Goal: Complete application form: Complete application form

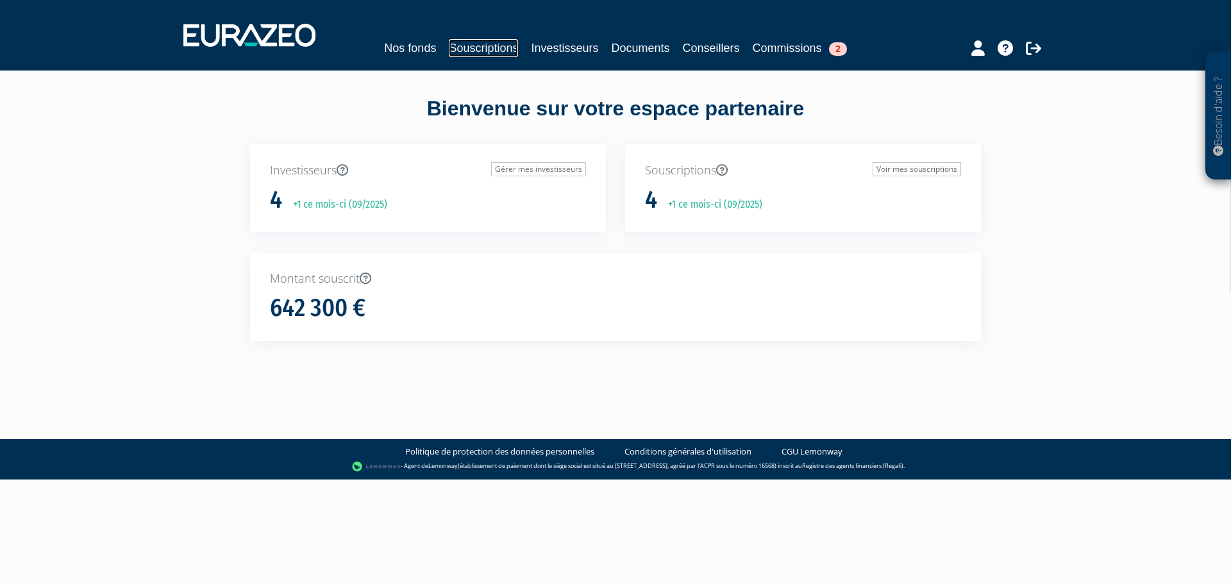
click at [490, 47] on link "Souscriptions" at bounding box center [483, 48] width 69 height 18
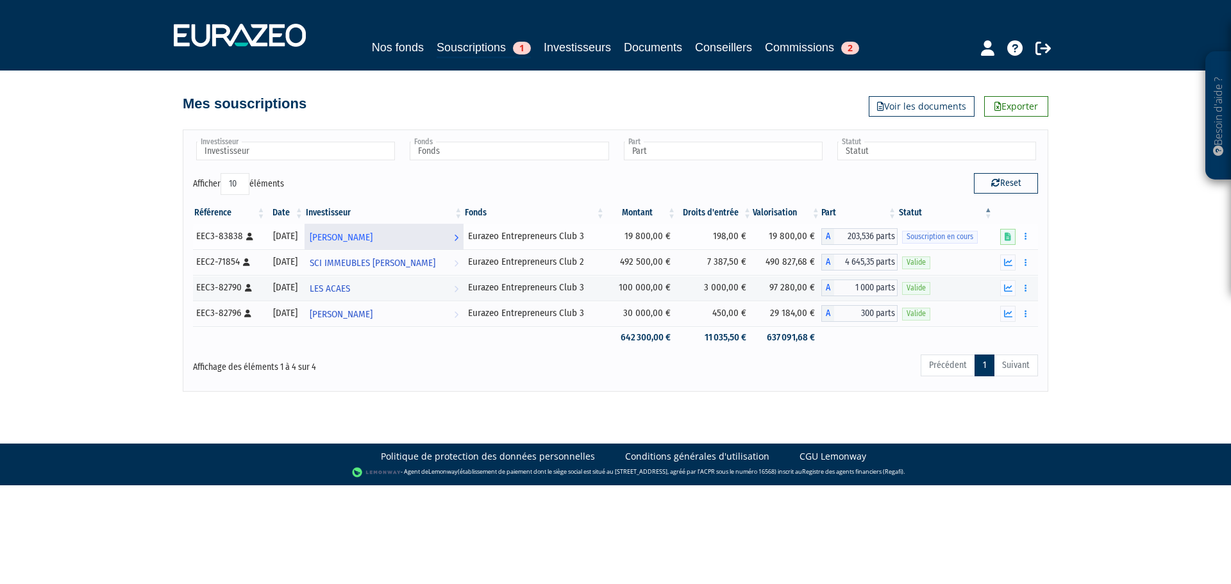
click at [372, 231] on span "[PERSON_NAME]" at bounding box center [341, 238] width 63 height 24
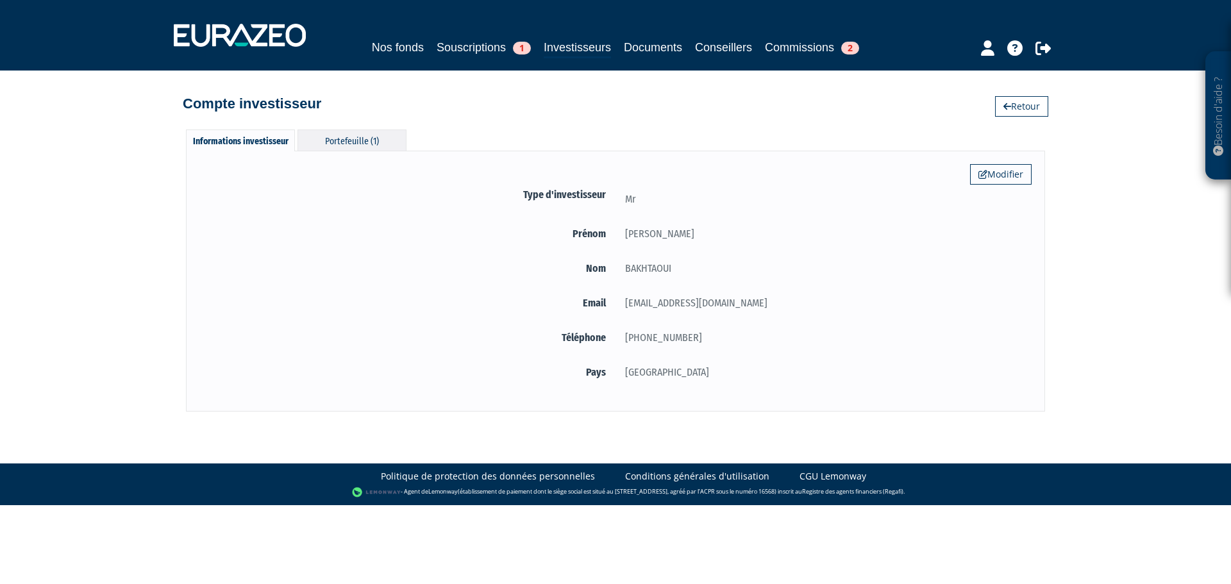
click at [361, 134] on div "Portefeuille (1)" at bounding box center [351, 139] width 109 height 21
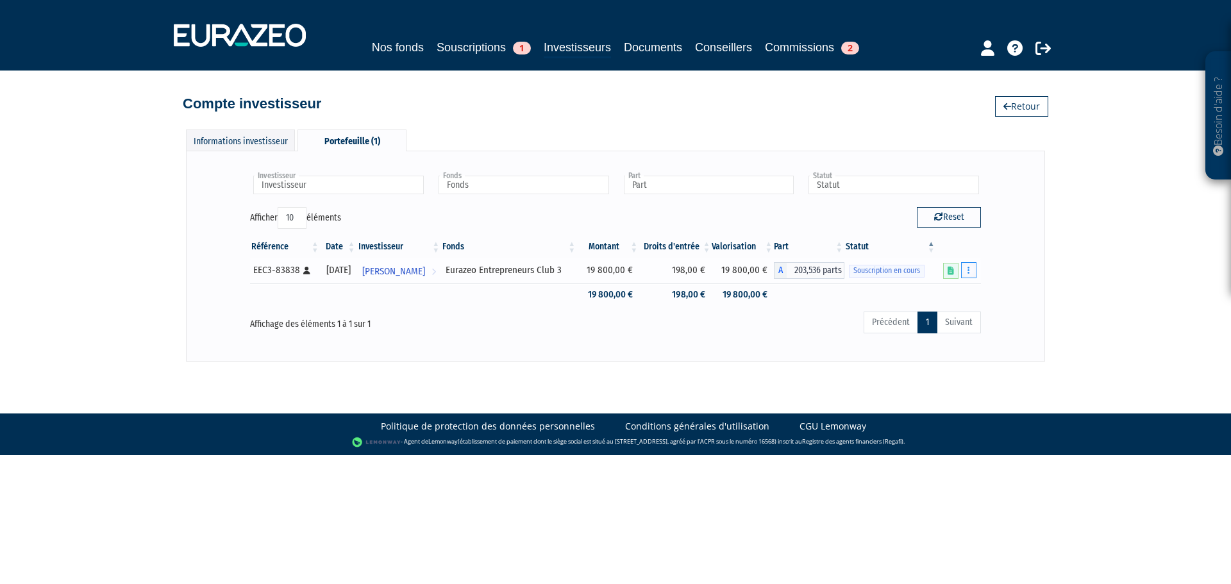
click at [970, 265] on button "button" at bounding box center [968, 270] width 15 height 16
click at [941, 315] on link "Compléter" at bounding box center [930, 317] width 83 height 21
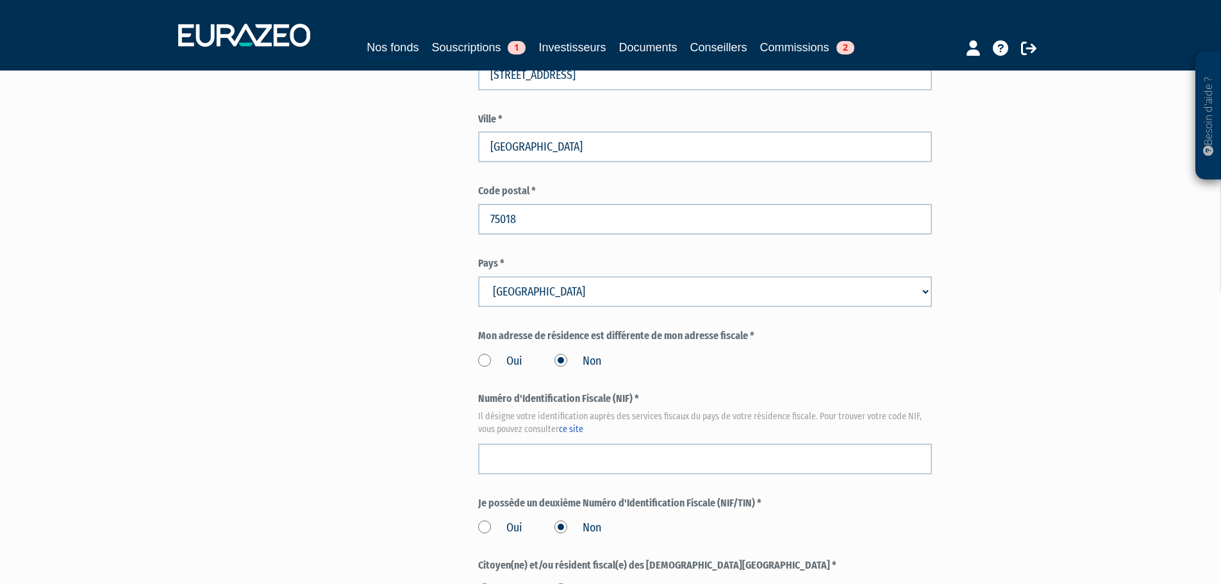
scroll to position [1374, 0]
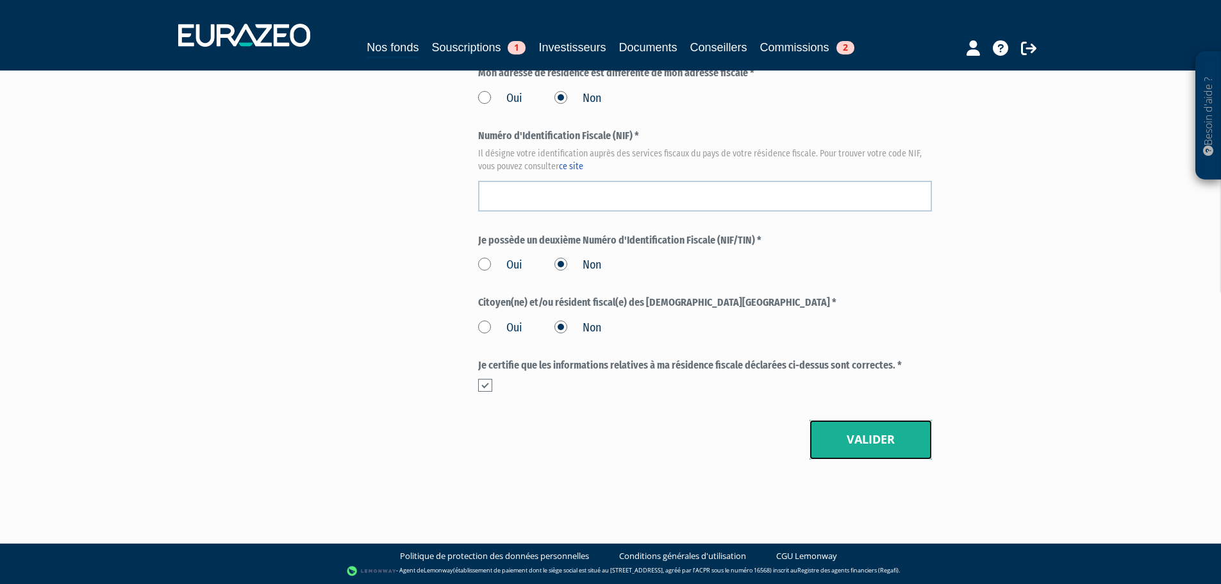
click at [892, 435] on button "Valider" at bounding box center [870, 440] width 122 height 40
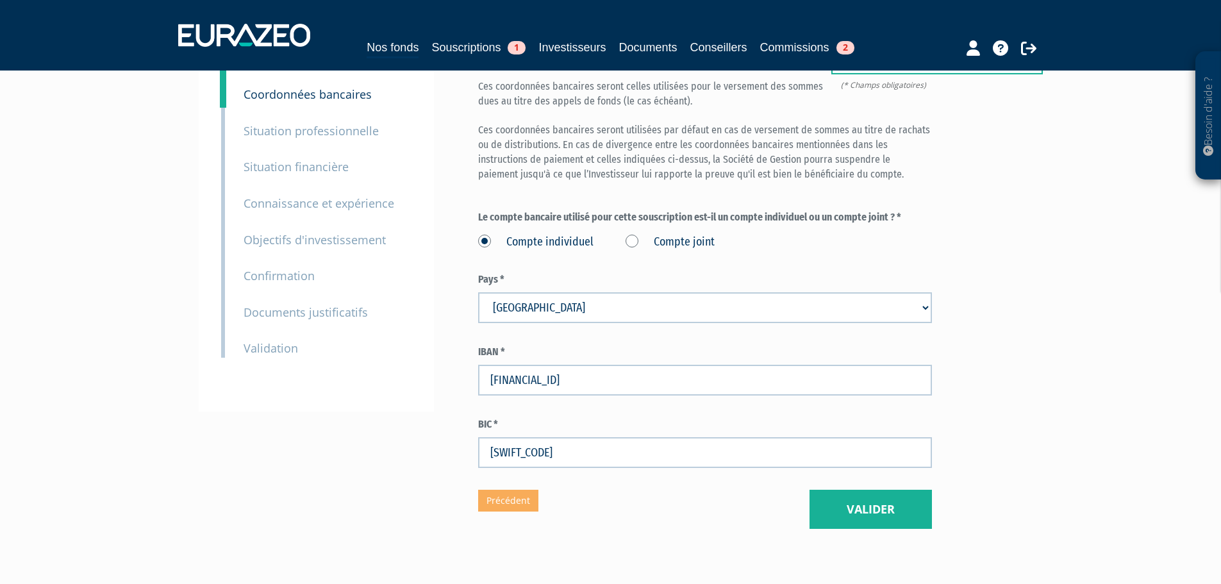
scroll to position [177, 0]
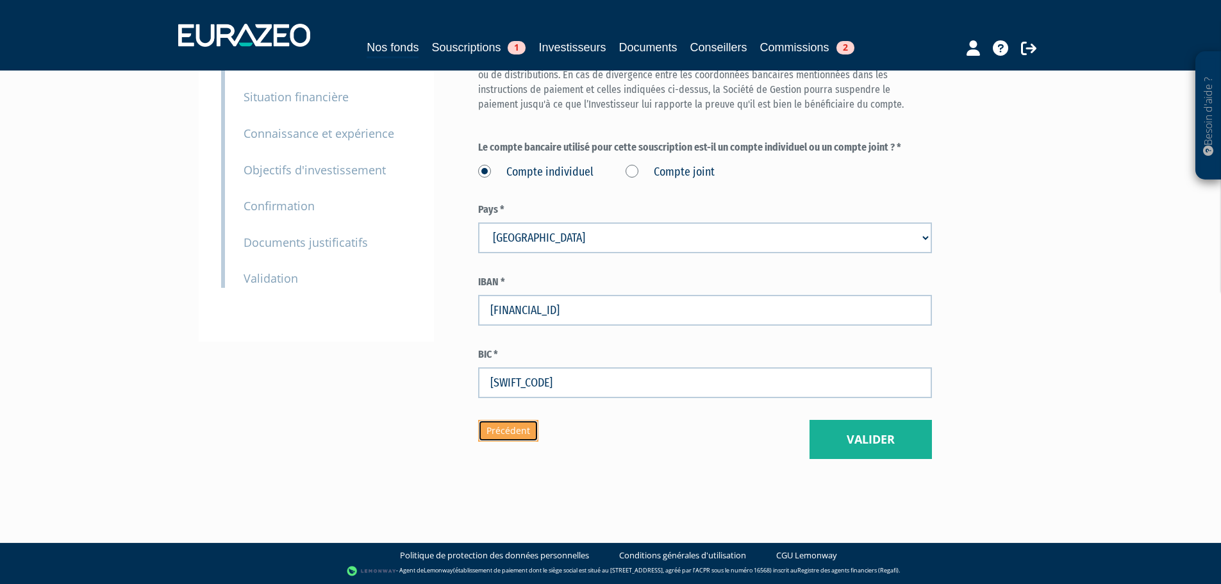
click at [499, 427] on link "Précédent" at bounding box center [508, 431] width 60 height 22
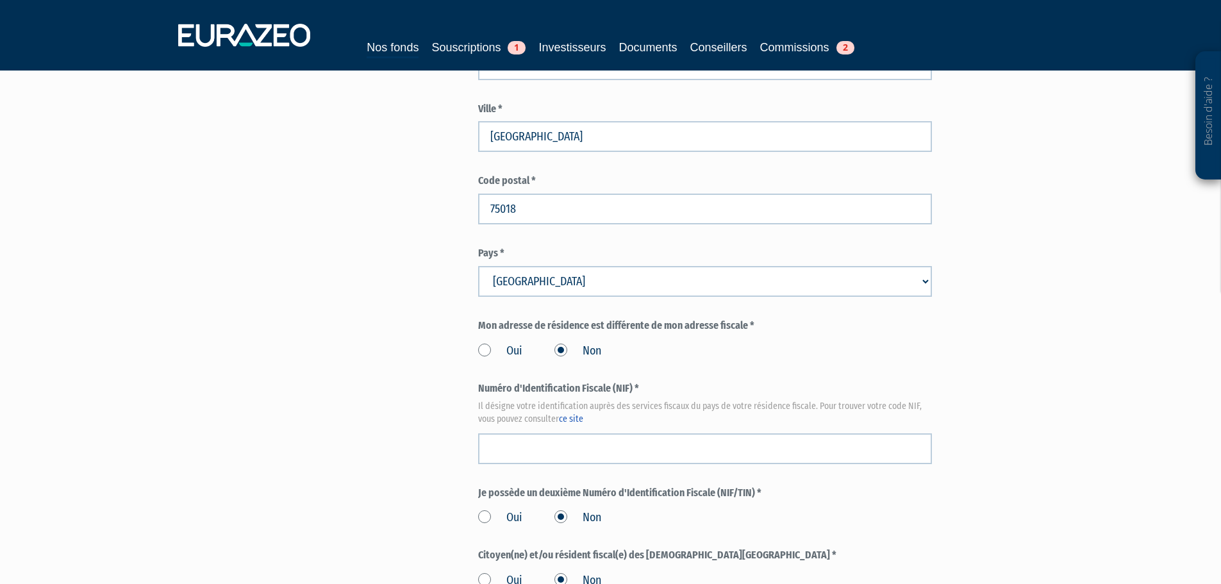
scroll to position [1282, 0]
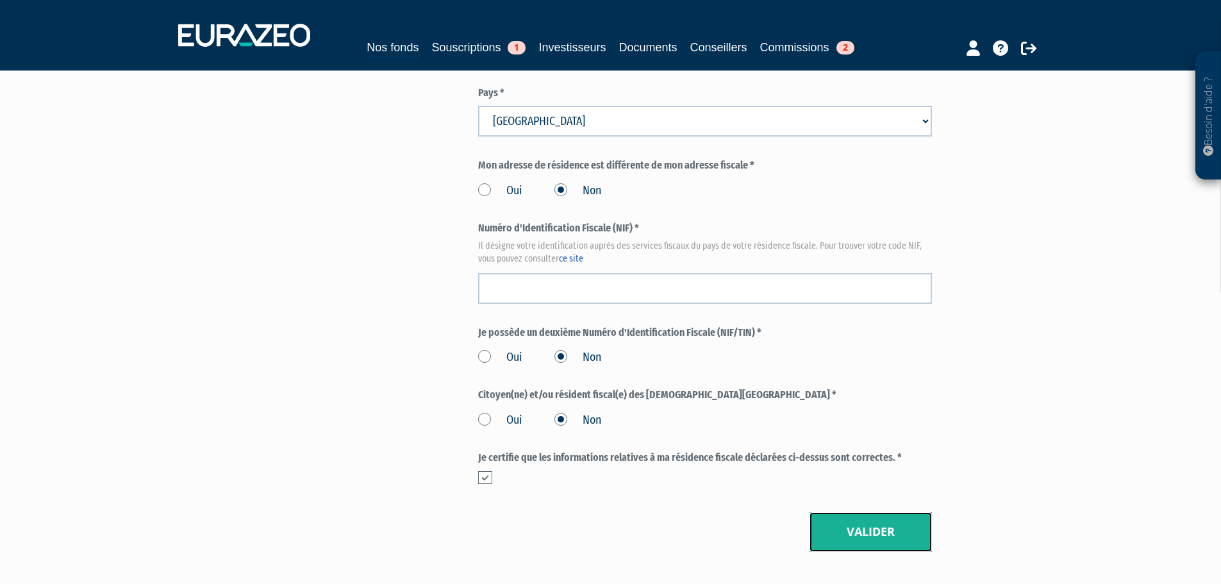
click at [866, 533] on button "Valider" at bounding box center [870, 532] width 122 height 40
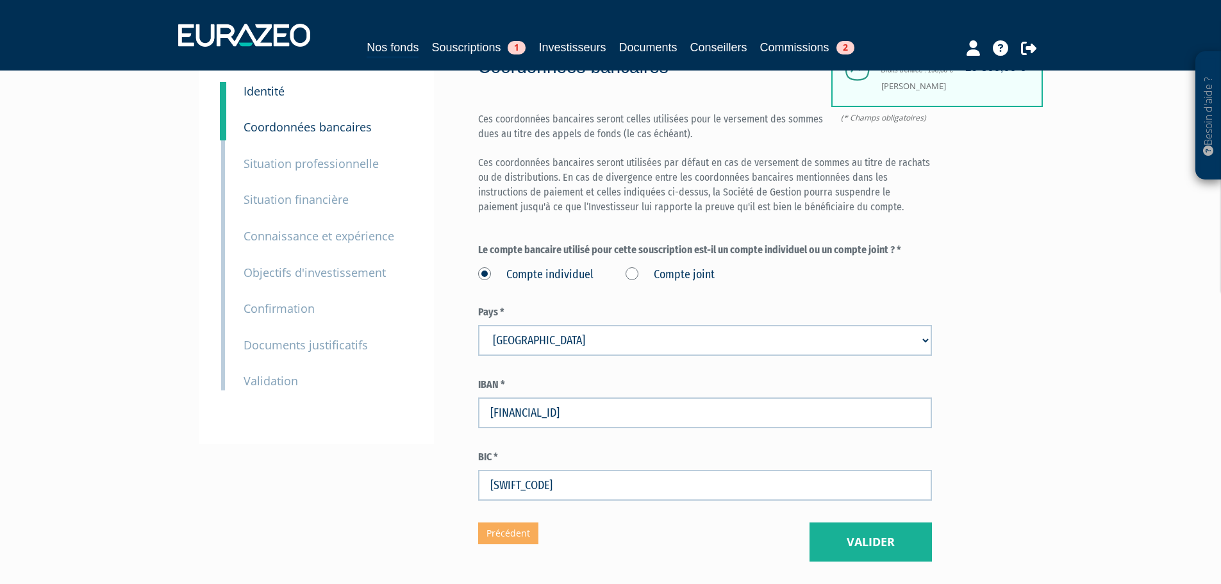
scroll to position [177, 0]
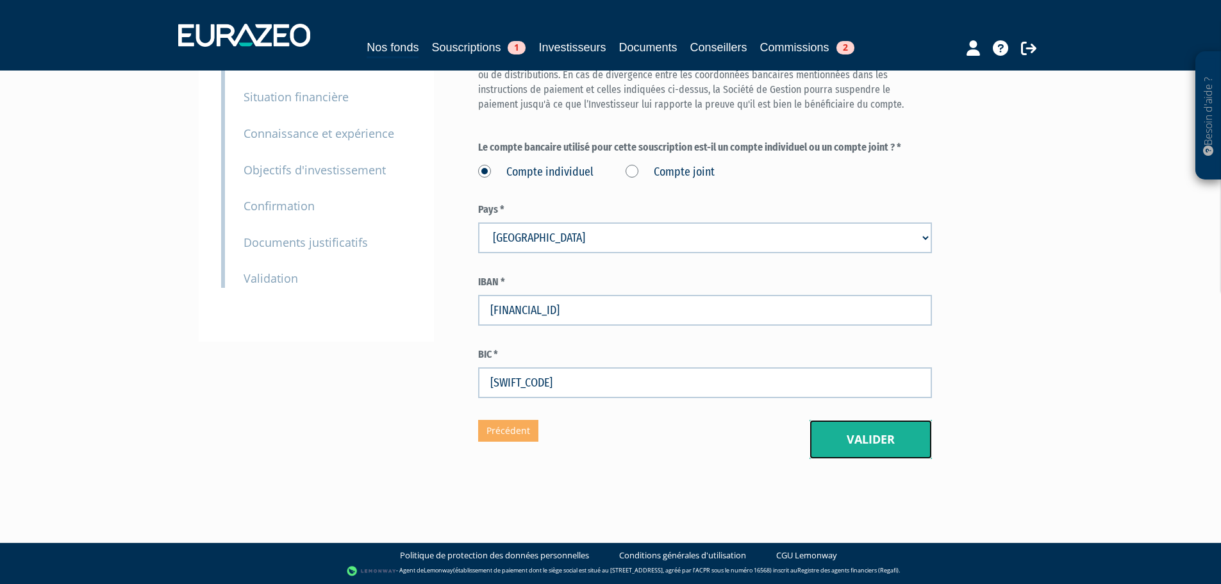
click at [877, 438] on button "Valider" at bounding box center [870, 440] width 122 height 40
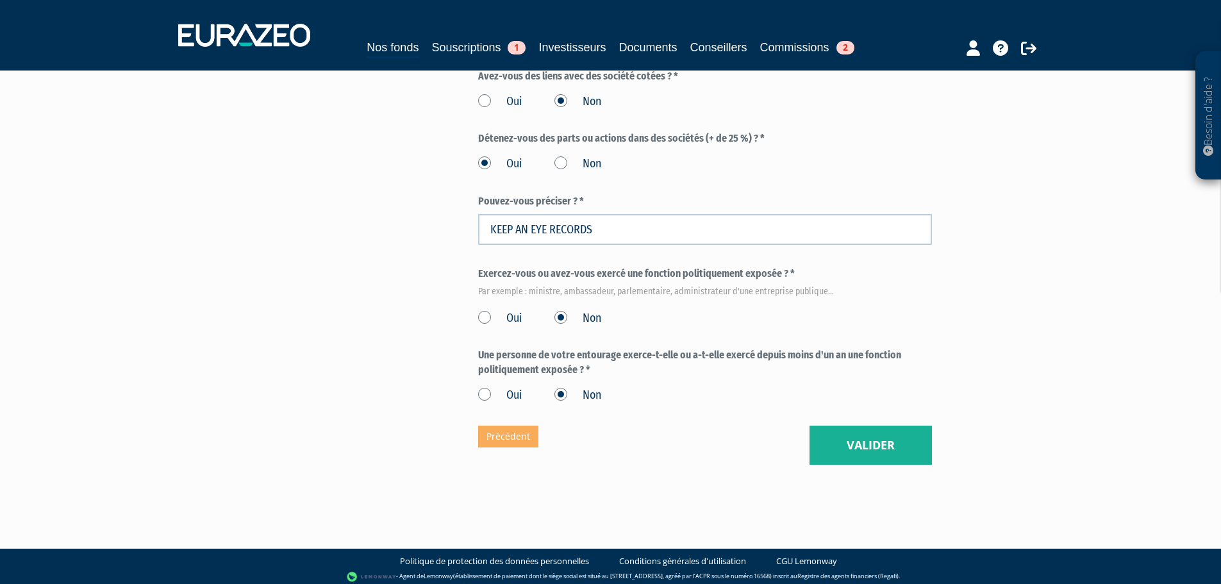
scroll to position [737, 0]
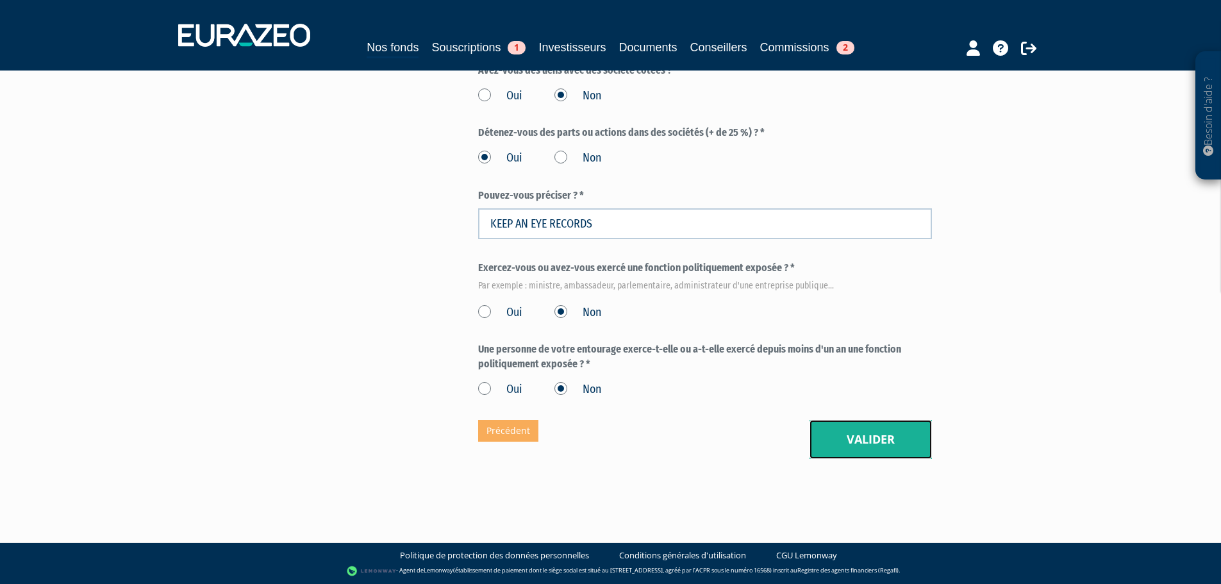
click at [899, 438] on button "Valider" at bounding box center [870, 440] width 122 height 40
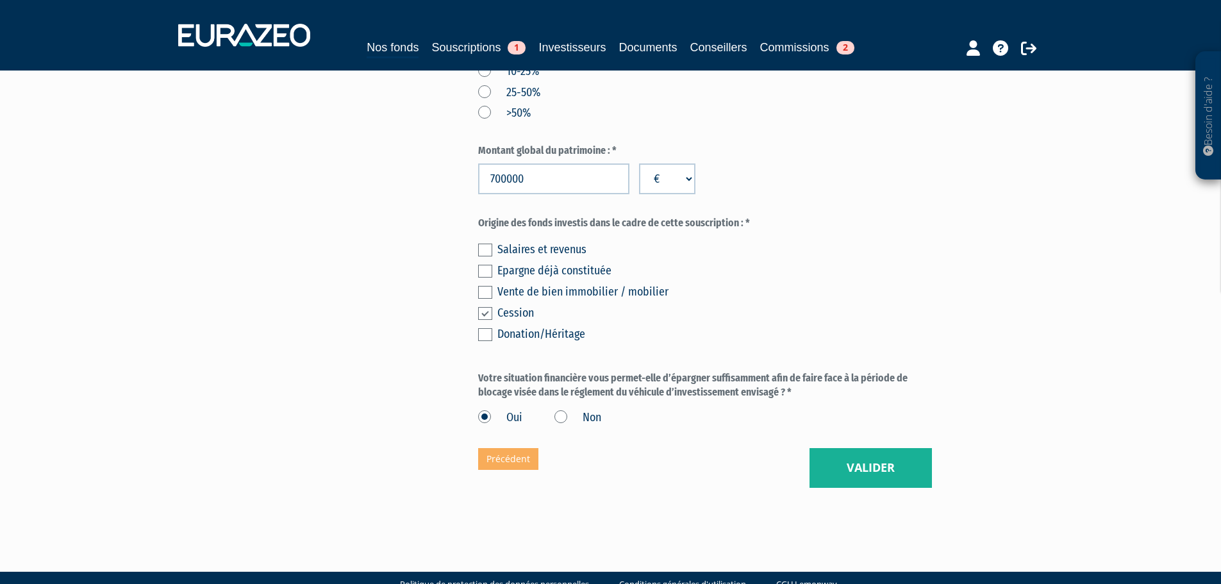
scroll to position [725, 0]
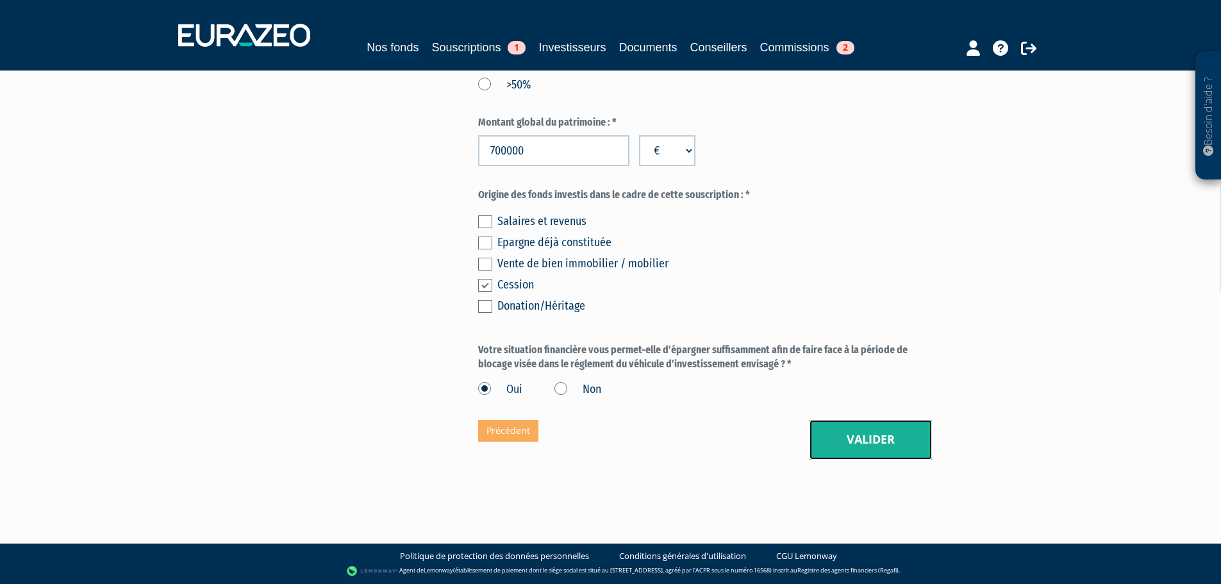
click at [857, 445] on button "Valider" at bounding box center [870, 440] width 122 height 40
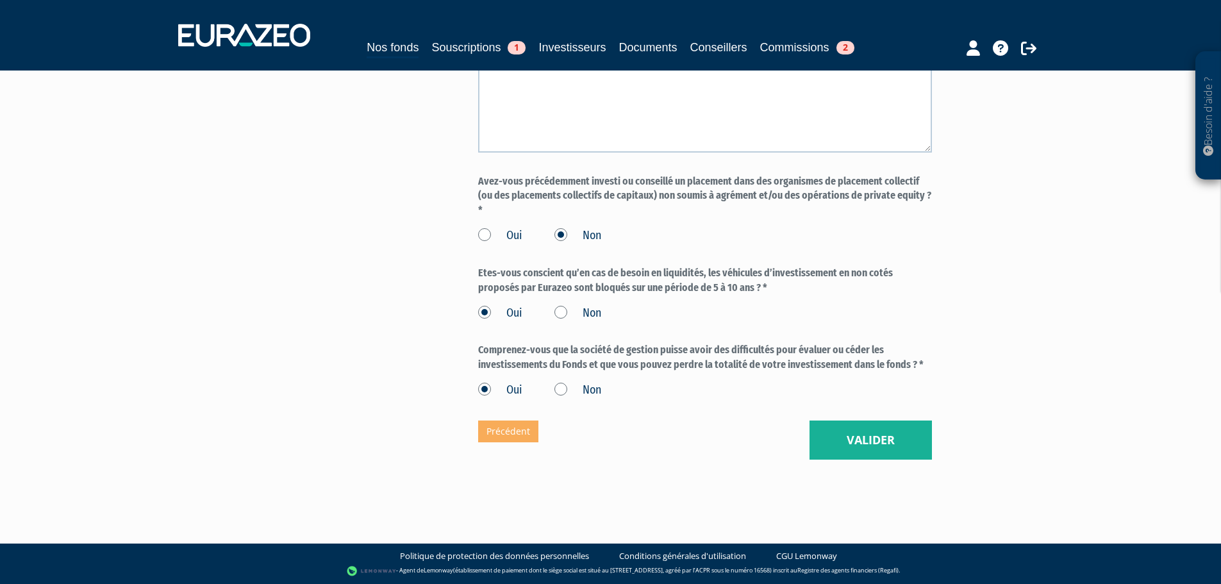
scroll to position [1054, 0]
click at [884, 448] on button "Valider" at bounding box center [870, 440] width 122 height 40
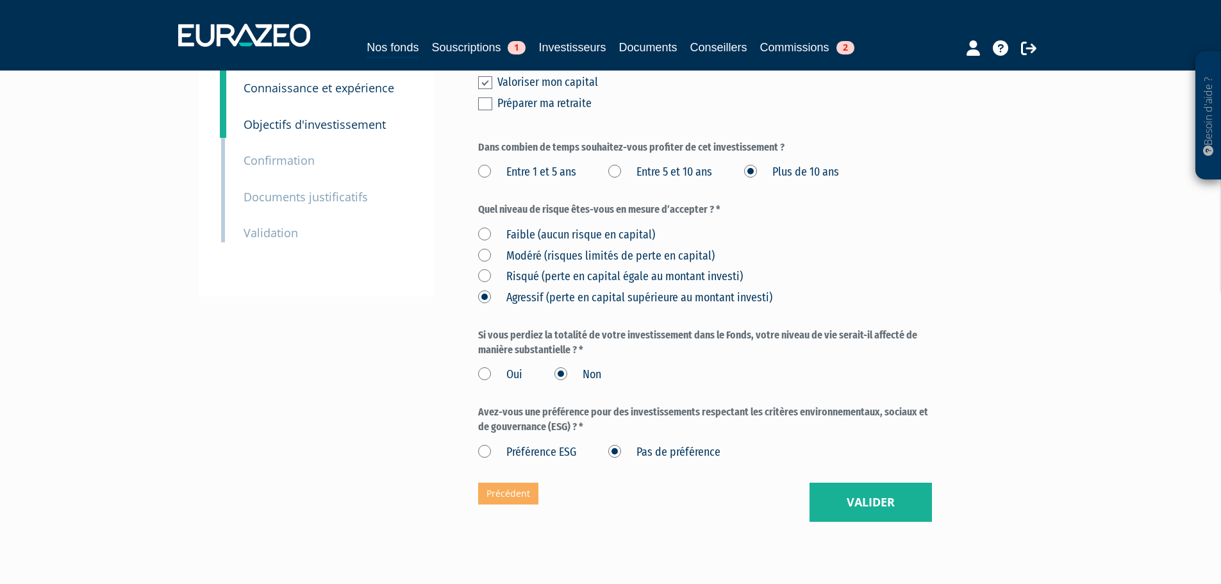
scroll to position [285, 0]
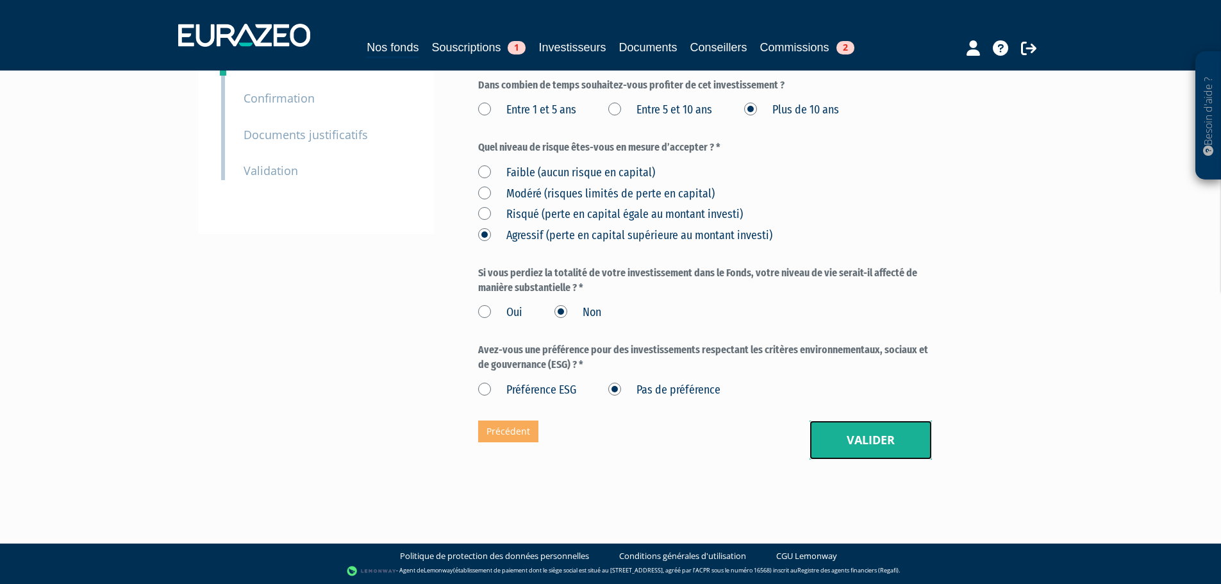
click at [899, 438] on button "Valider" at bounding box center [870, 440] width 122 height 40
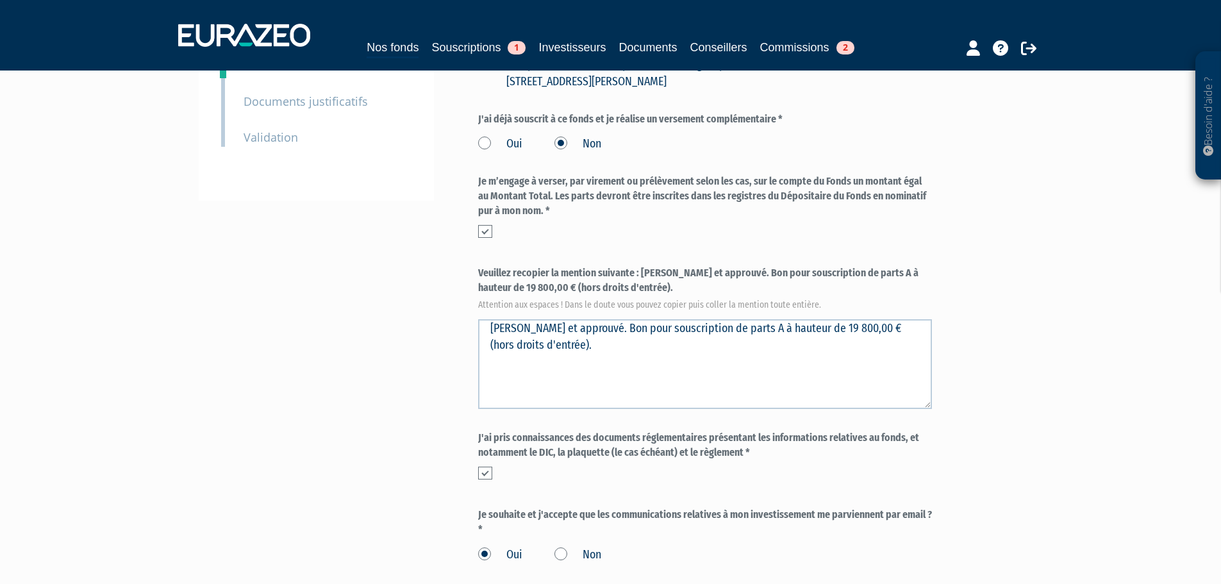
scroll to position [483, 0]
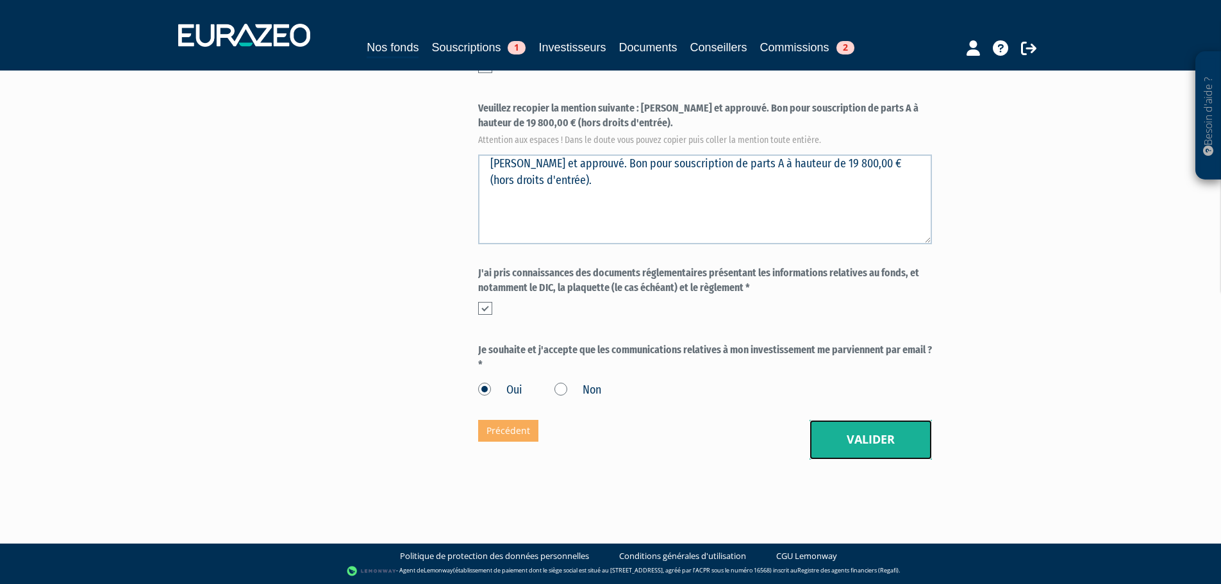
click at [893, 443] on button "Valider" at bounding box center [870, 440] width 122 height 40
